Goal: Transaction & Acquisition: Purchase product/service

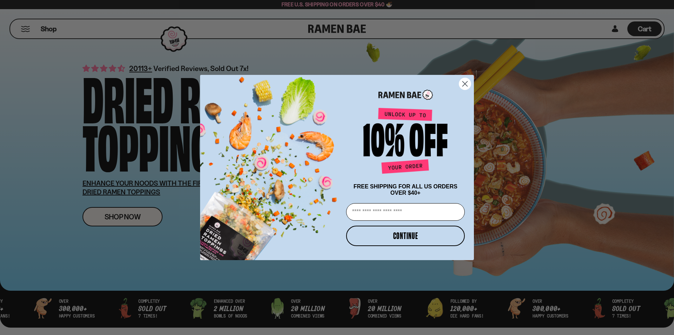
click at [468, 81] on circle "Close dialog" at bounding box center [465, 84] width 12 height 12
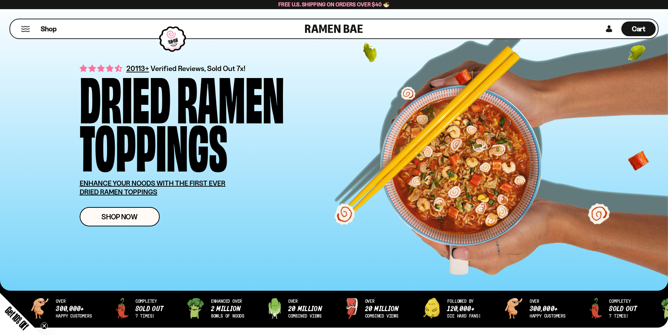
click at [23, 28] on button "Mobile Menu Trigger" at bounding box center [25, 29] width 9 height 6
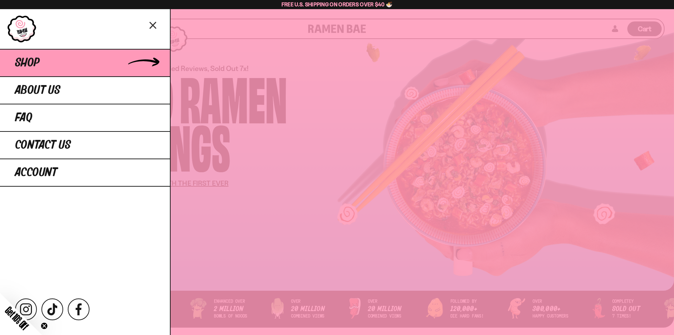
click at [39, 61] on span "Shop" at bounding box center [27, 63] width 25 height 13
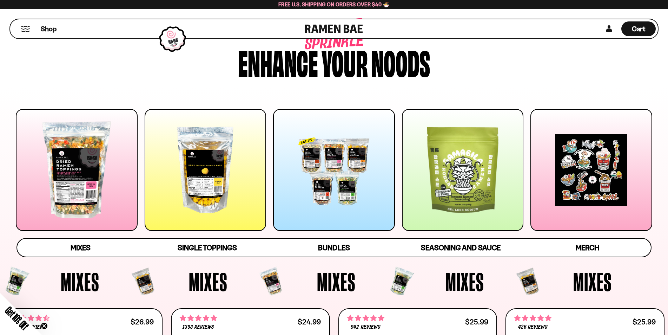
scroll to position [35, 0]
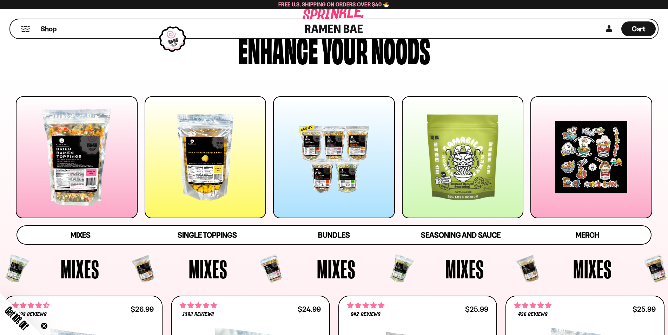
click at [93, 149] on div at bounding box center [77, 157] width 122 height 122
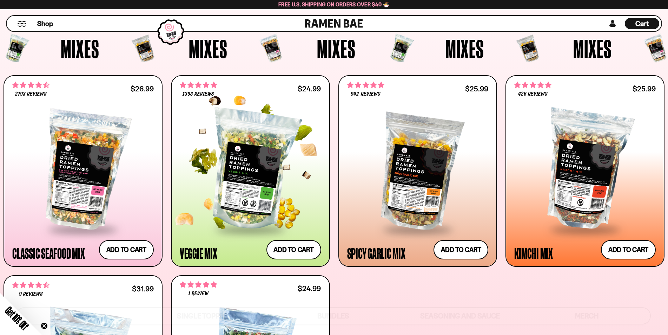
scroll to position [253, 0]
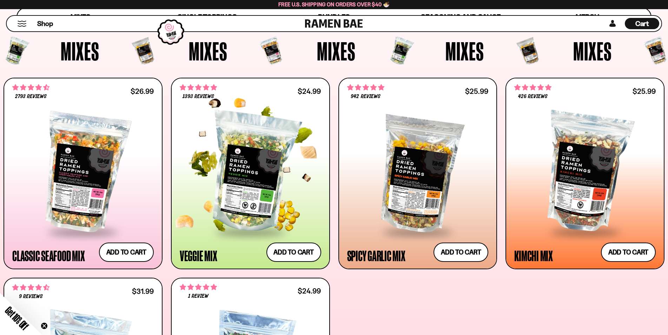
click at [251, 149] on div at bounding box center [251, 172] width 142 height 117
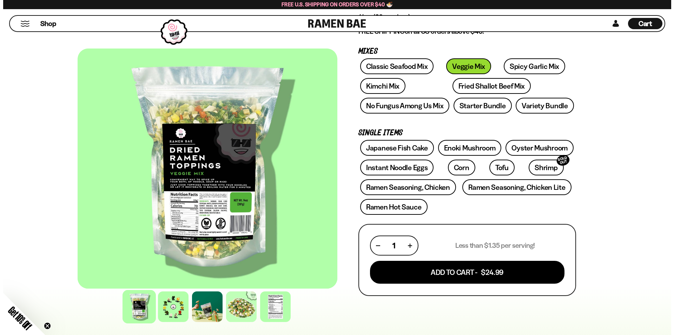
scroll to position [105, 0]
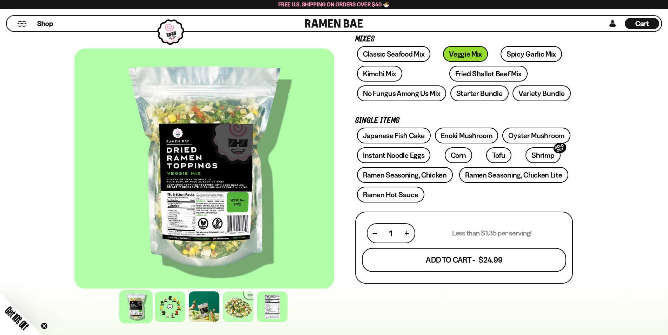
click at [445, 262] on button "Add To Cart - $24.99" at bounding box center [464, 260] width 204 height 24
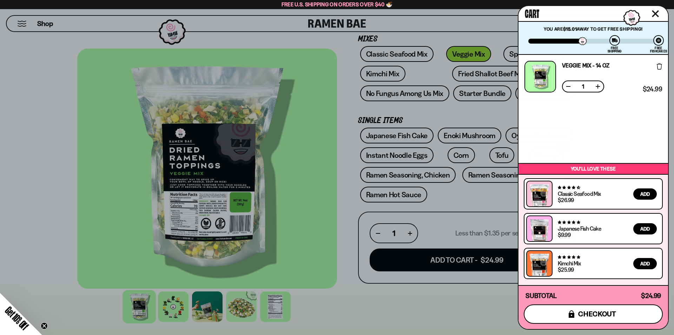
click at [597, 313] on span "checkout" at bounding box center [597, 314] width 38 height 8
